Goal: Task Accomplishment & Management: Use online tool/utility

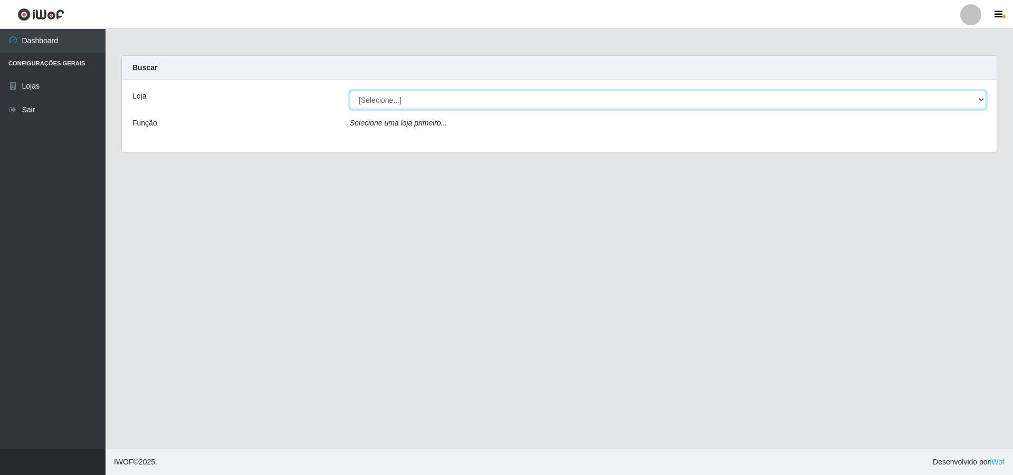
click at [406, 97] on select "[Selecione...] Atacado Vem - [STREET_ADDRESS]" at bounding box center [668, 100] width 636 height 18
select select "449"
click at [350, 91] on select "[Selecione...] Atacado Vem - [STREET_ADDRESS]" at bounding box center [668, 100] width 636 height 18
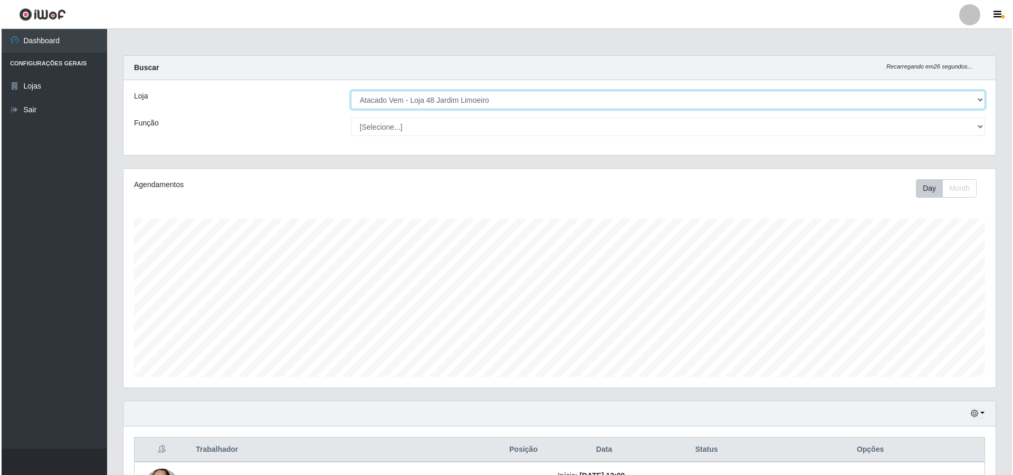
scroll to position [317, 0]
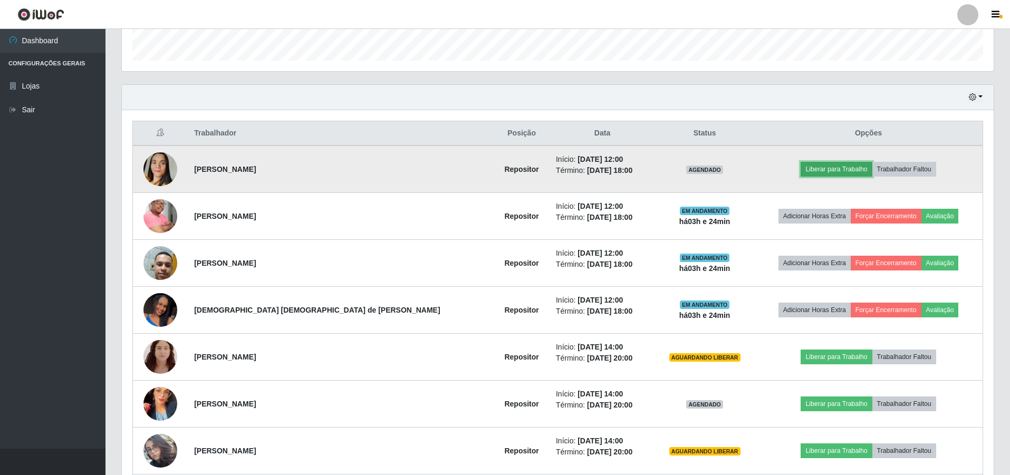
click at [819, 171] on button "Liberar para Trabalho" at bounding box center [836, 169] width 71 height 15
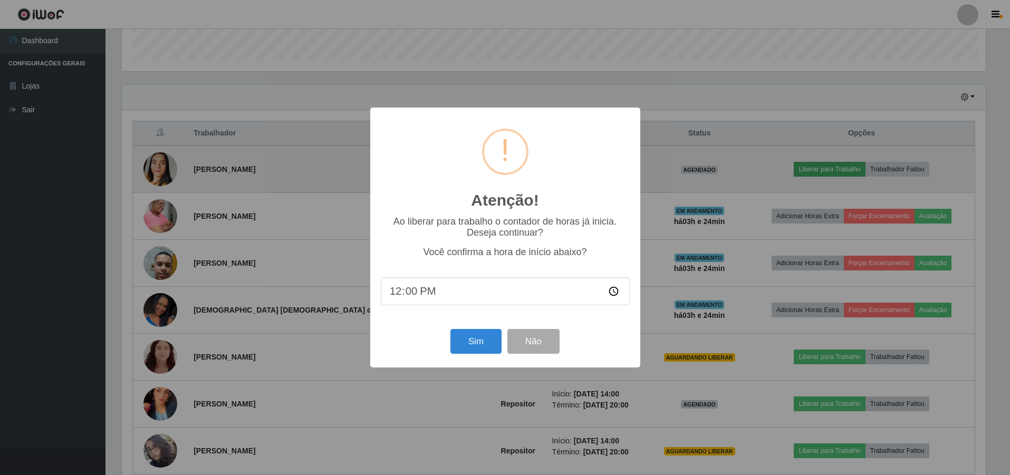
scroll to position [219, 867]
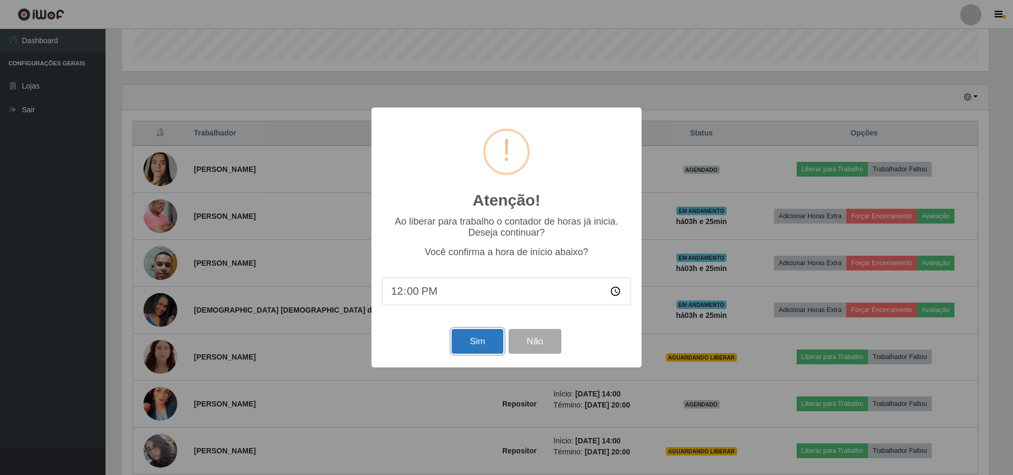
click at [481, 348] on button "Sim" at bounding box center [477, 341] width 51 height 25
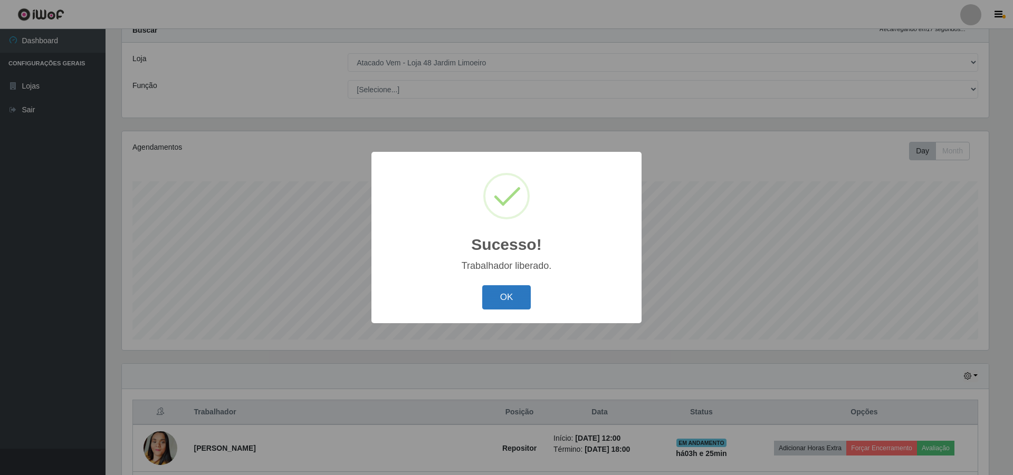
click at [505, 308] on button "OK" at bounding box center [506, 297] width 49 height 25
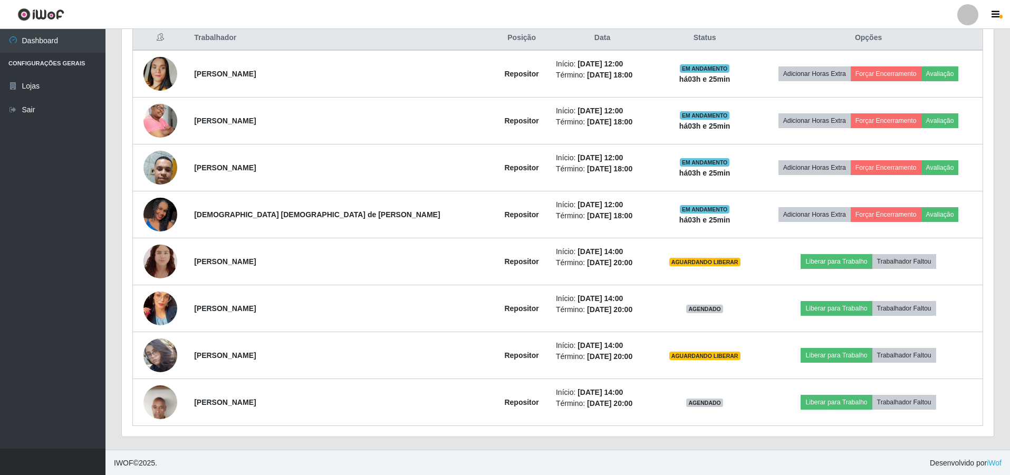
scroll to position [413, 0]
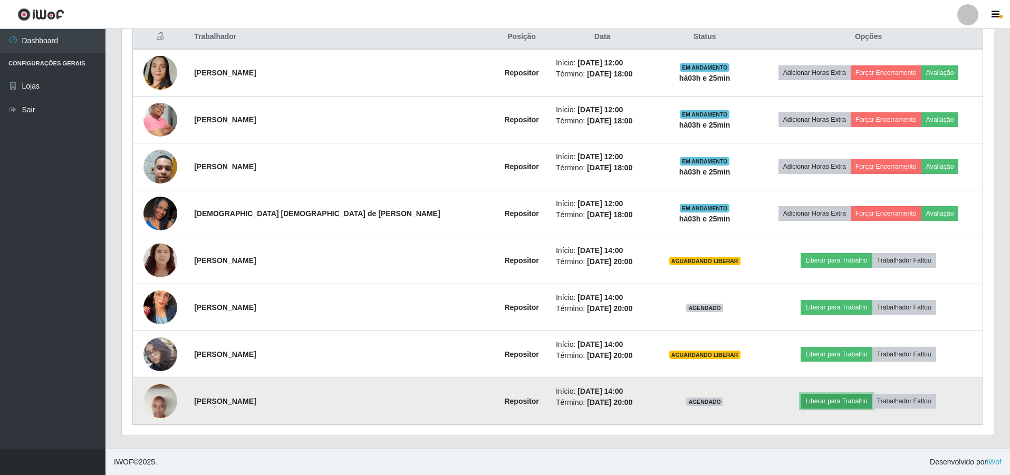
click at [801, 400] on button "Liberar para Trabalho" at bounding box center [836, 401] width 71 height 15
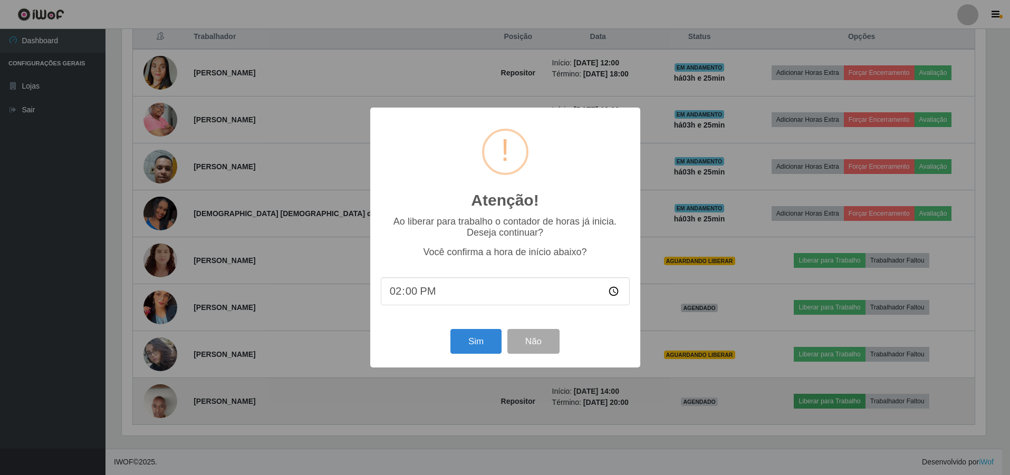
scroll to position [219, 867]
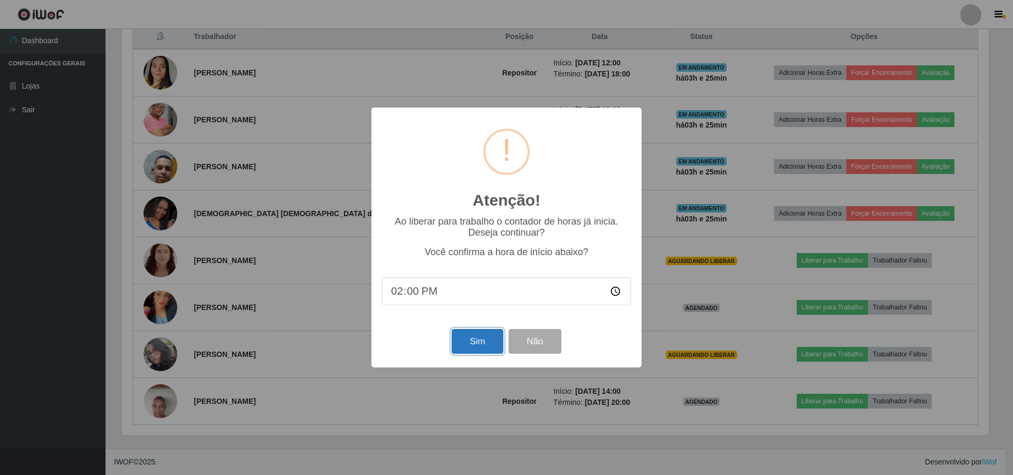
click at [479, 345] on button "Sim" at bounding box center [477, 341] width 51 height 25
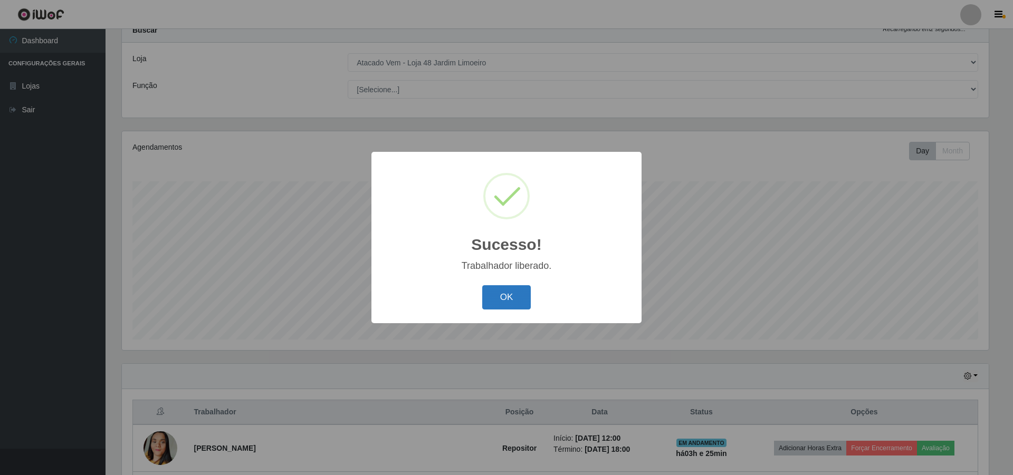
click at [485, 291] on button "OK" at bounding box center [506, 297] width 49 height 25
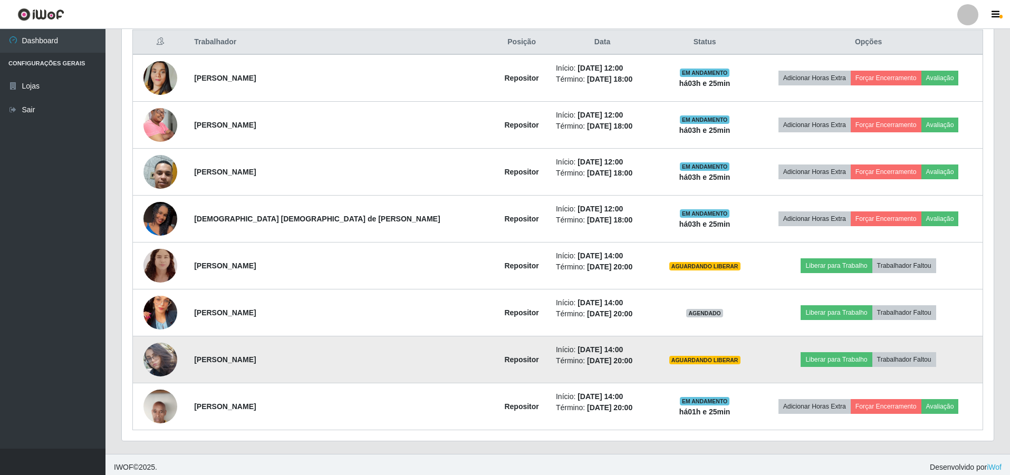
scroll to position [413, 0]
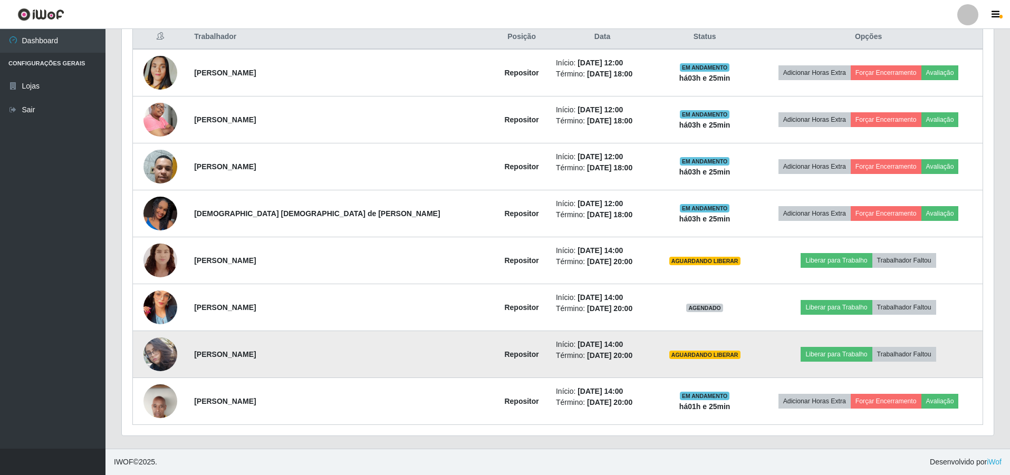
click at [157, 346] on img at bounding box center [161, 354] width 34 height 60
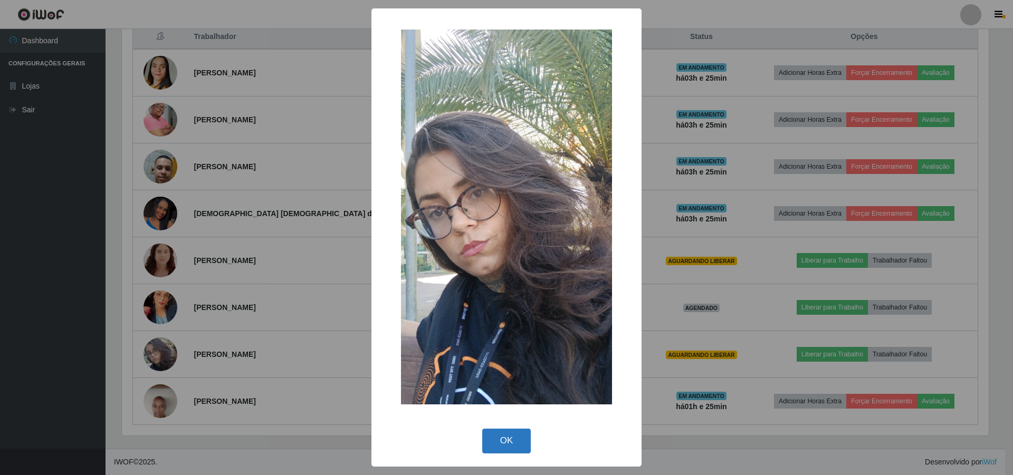
click at [505, 440] on button "OK" at bounding box center [506, 441] width 49 height 25
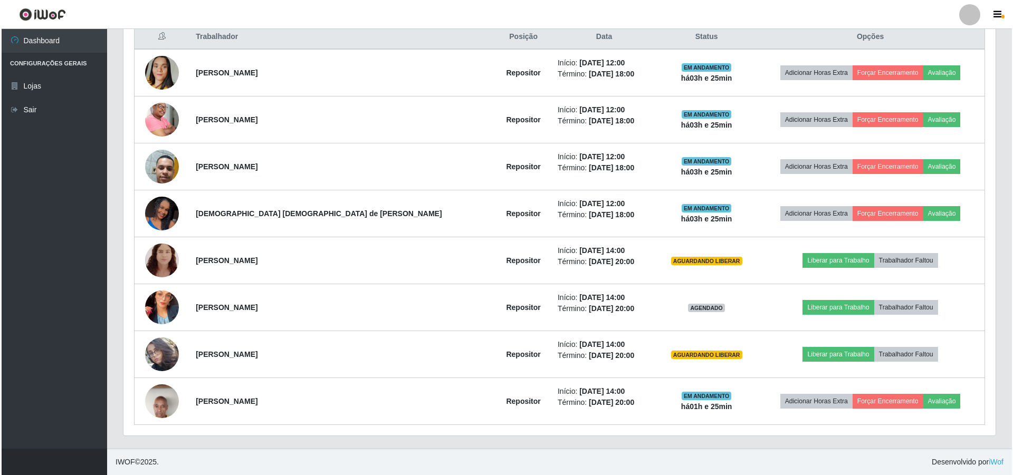
scroll to position [219, 872]
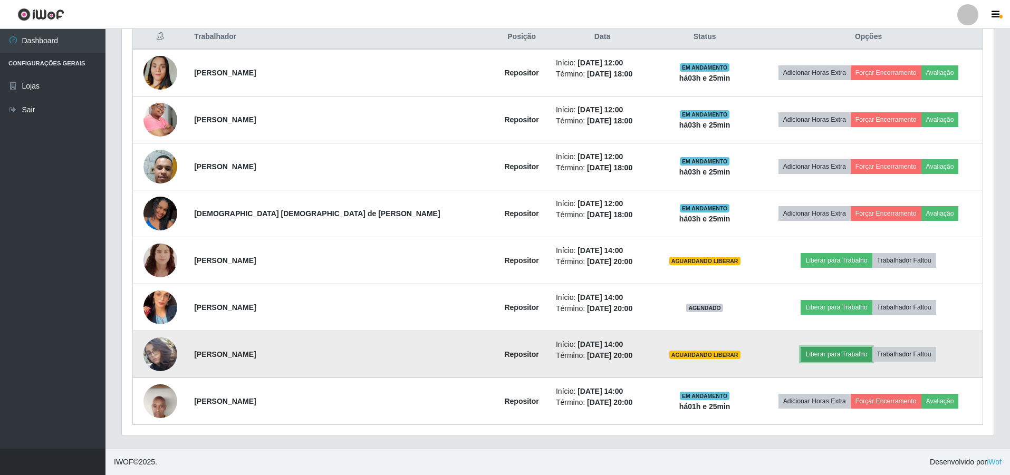
click at [808, 356] on button "Liberar para Trabalho" at bounding box center [836, 354] width 71 height 15
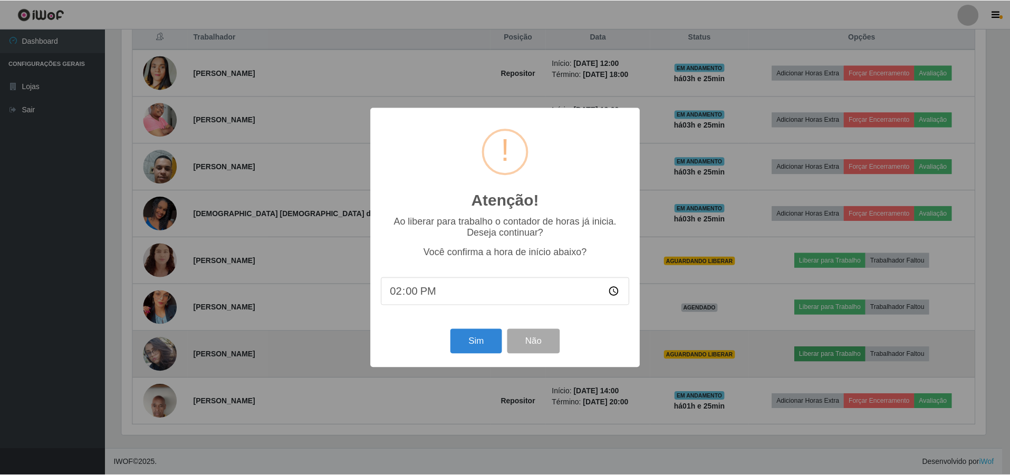
scroll to position [219, 867]
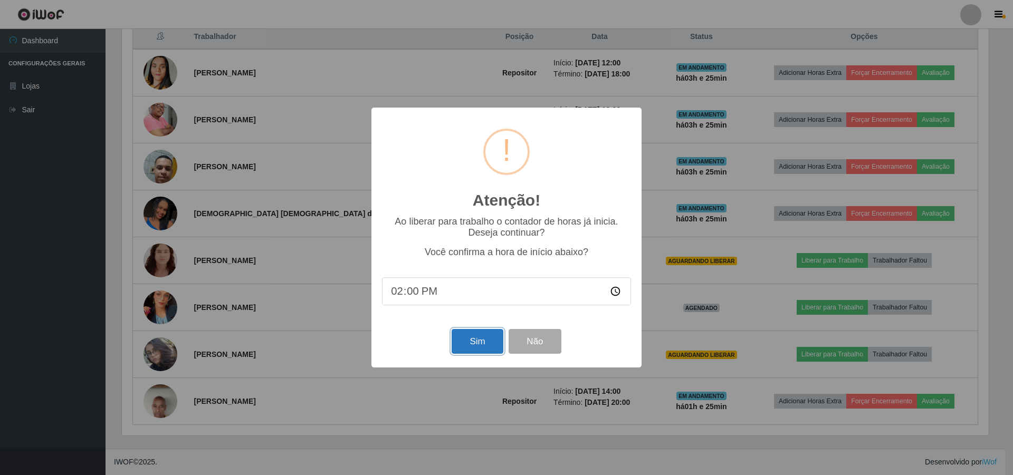
click at [479, 340] on button "Sim" at bounding box center [477, 341] width 51 height 25
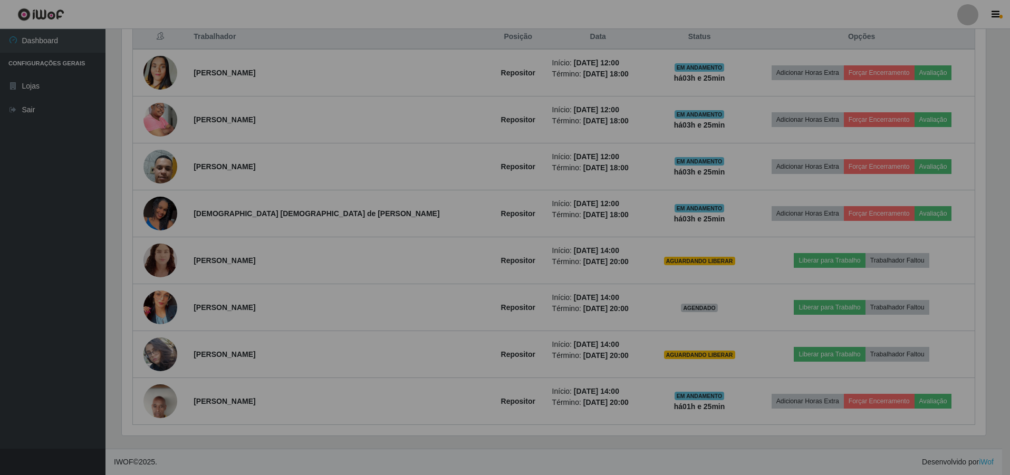
scroll to position [0, 0]
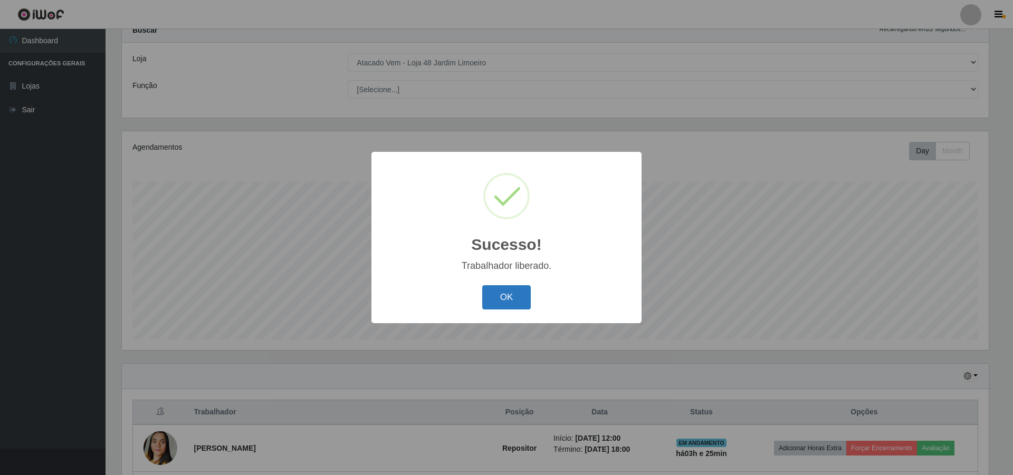
click at [511, 294] on button "OK" at bounding box center [506, 297] width 49 height 25
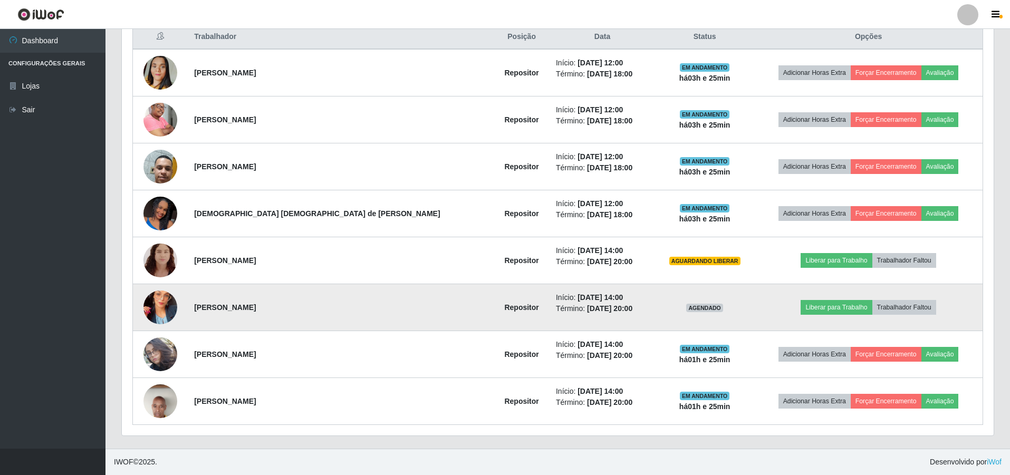
click at [163, 311] on img at bounding box center [161, 308] width 34 height 60
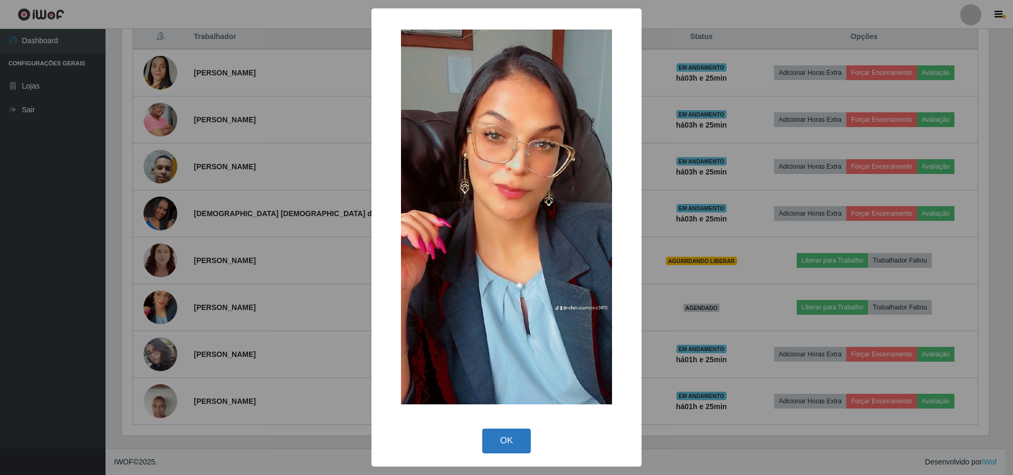
click at [503, 437] on button "OK" at bounding box center [506, 441] width 49 height 25
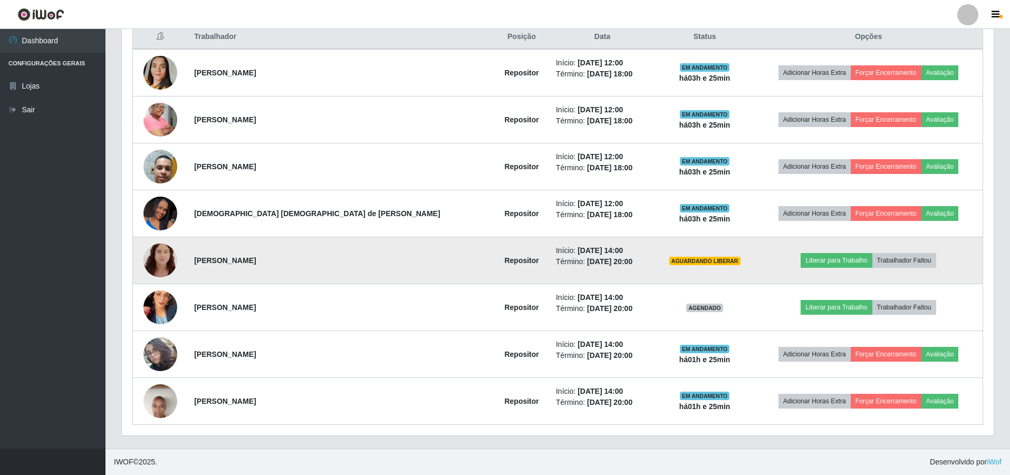
click at [163, 252] on img at bounding box center [161, 260] width 34 height 43
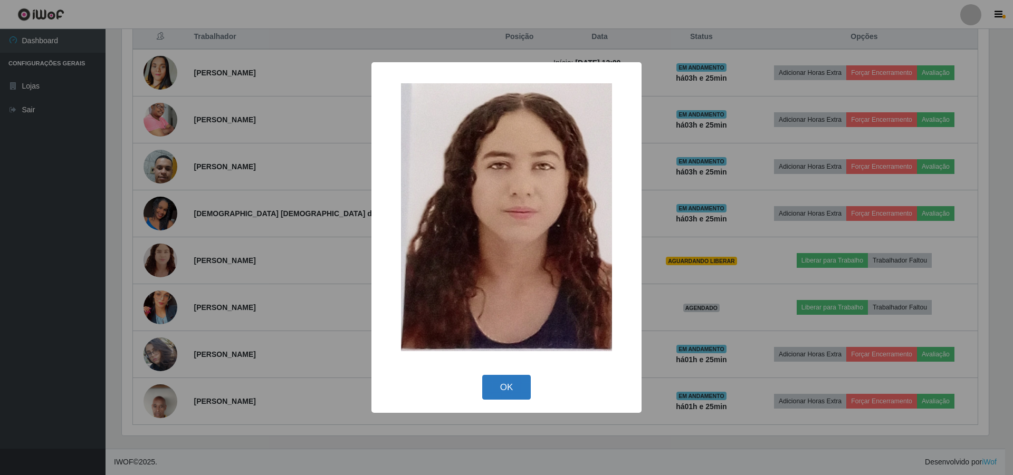
click at [500, 384] on button "OK" at bounding box center [506, 387] width 49 height 25
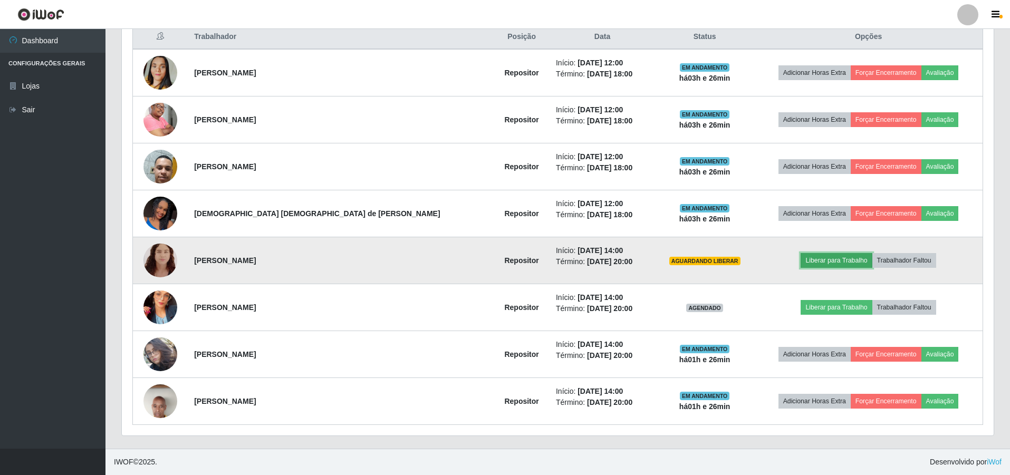
click at [810, 263] on button "Liberar para Trabalho" at bounding box center [836, 260] width 71 height 15
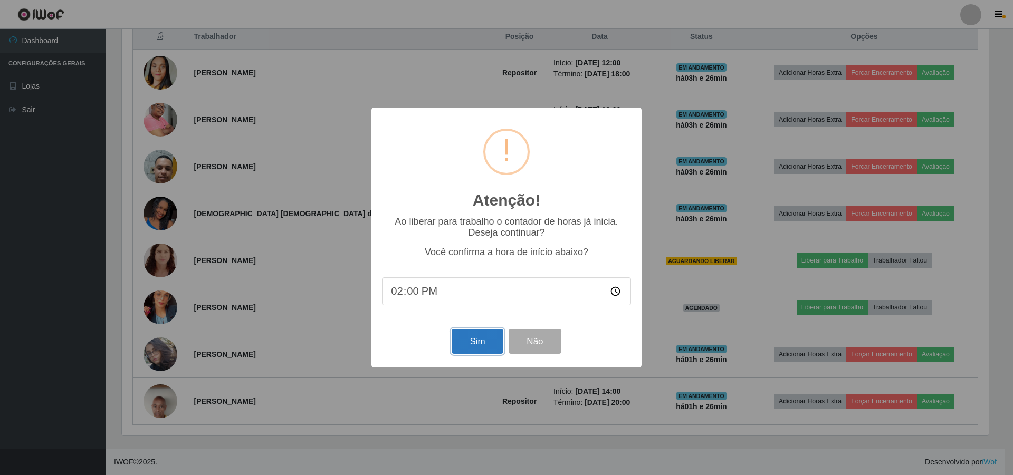
click at [465, 345] on button "Sim" at bounding box center [477, 341] width 51 height 25
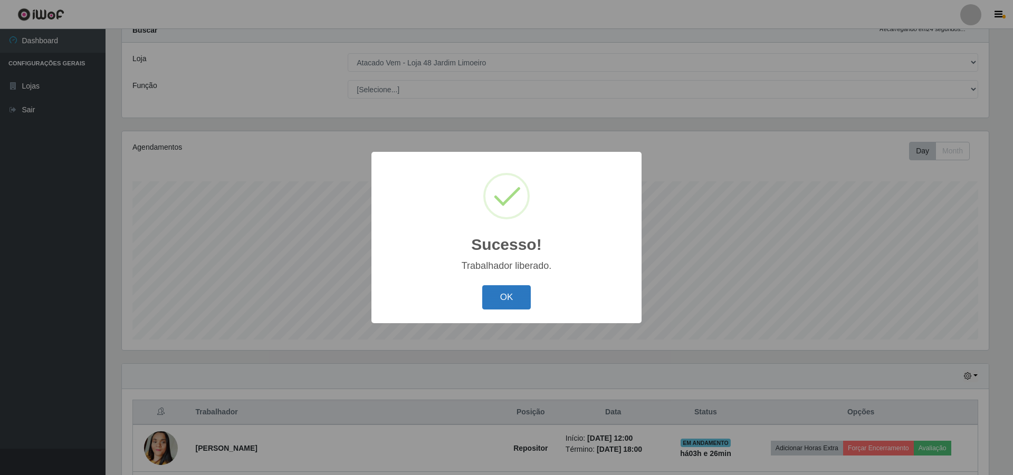
click at [505, 298] on button "OK" at bounding box center [506, 297] width 49 height 25
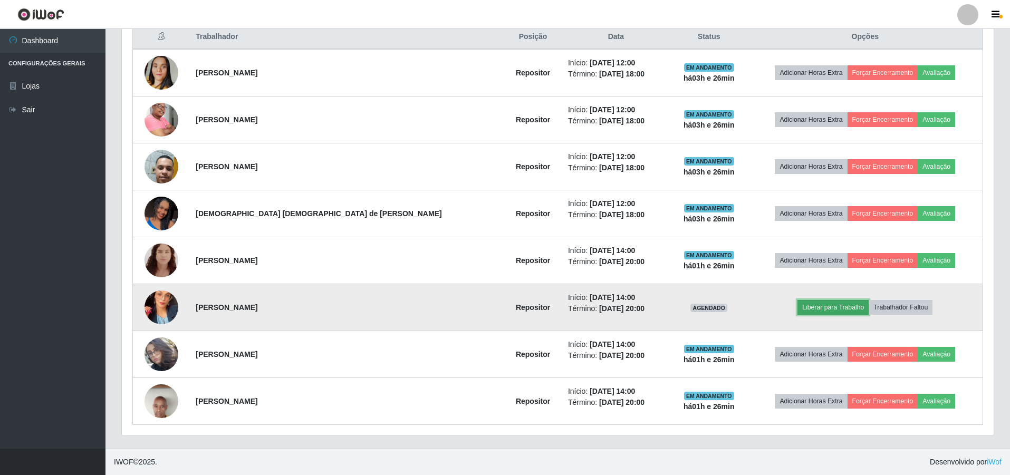
click at [809, 306] on button "Liberar para Trabalho" at bounding box center [833, 307] width 71 height 15
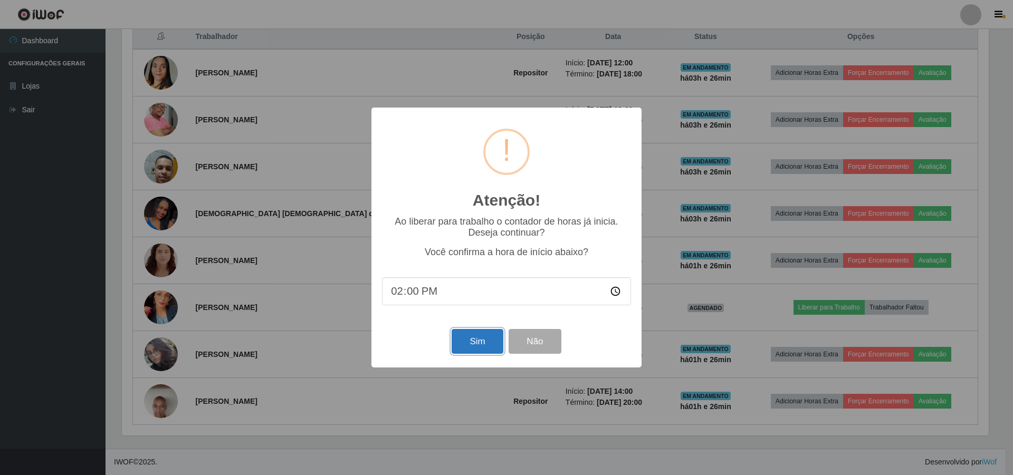
click at [460, 342] on button "Sim" at bounding box center [477, 341] width 51 height 25
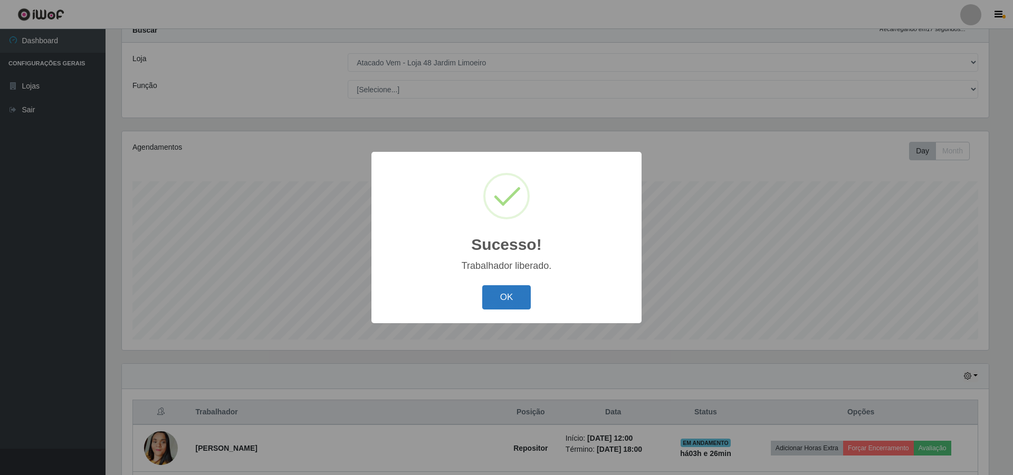
click at [497, 287] on button "OK" at bounding box center [506, 297] width 49 height 25
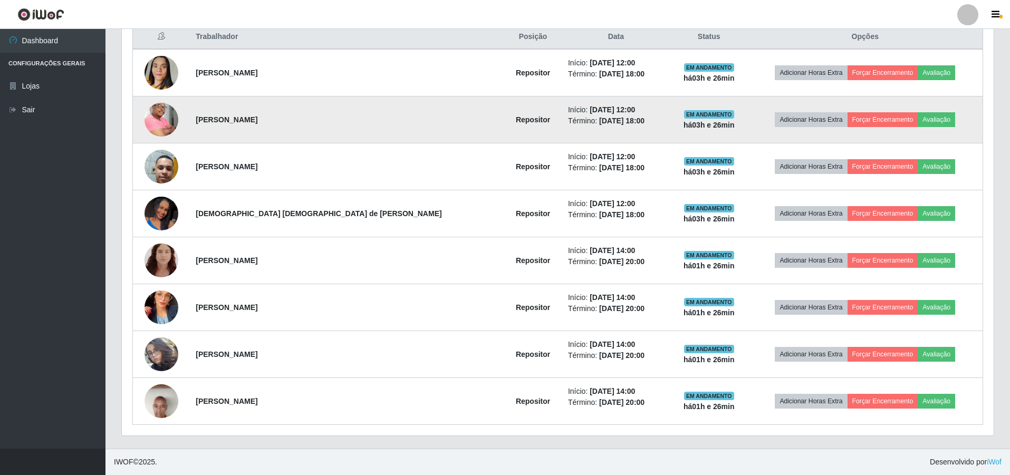
click at [171, 122] on img at bounding box center [162, 119] width 34 height 51
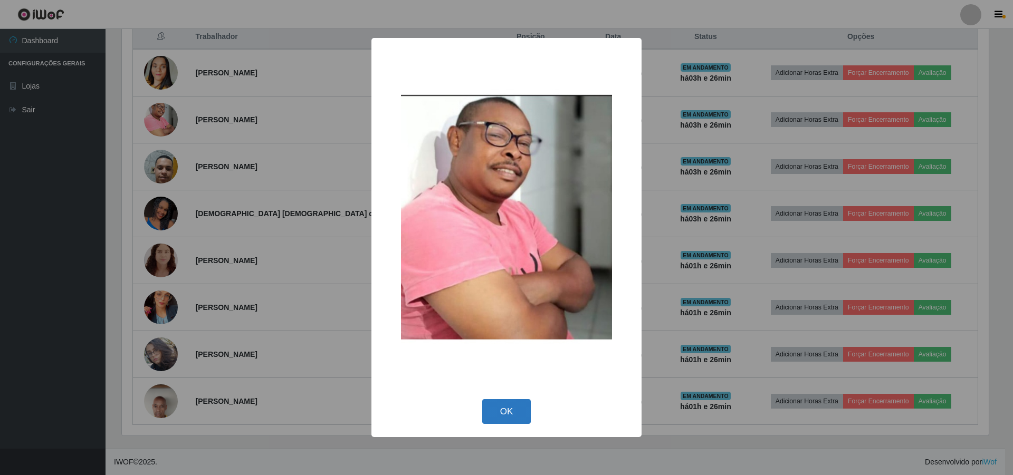
click at [508, 413] on button "OK" at bounding box center [506, 411] width 49 height 25
